Goal: Book appointment/travel/reservation

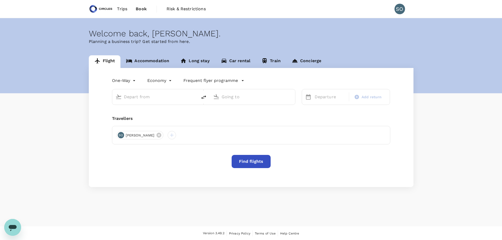
type input "[GEOGRAPHIC_DATA], [GEOGRAPHIC_DATA] (any)"
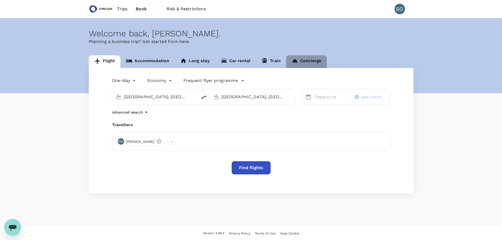
click at [299, 62] on link "Concierge" at bounding box center [306, 61] width 41 height 13
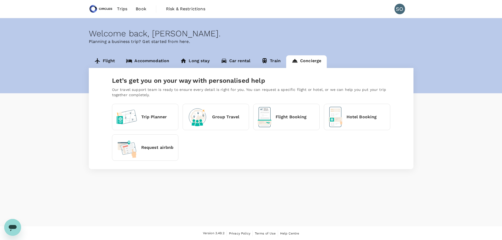
click at [168, 123] on div "Trip Planner" at bounding box center [145, 117] width 66 height 26
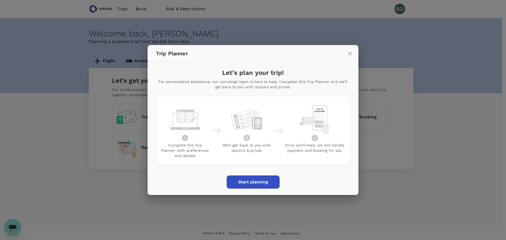
click at [351, 54] on icon "close" at bounding box center [350, 54] width 4 height 4
